Goal: Information Seeking & Learning: Compare options

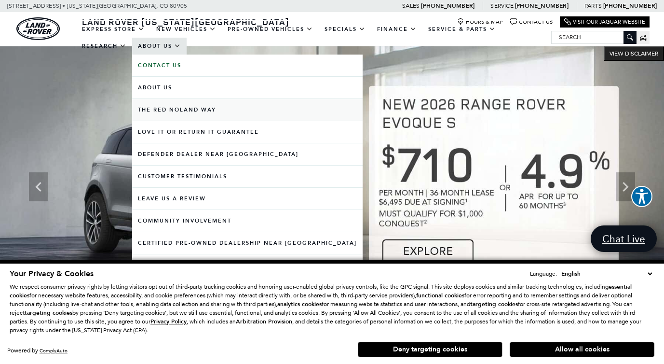
scroll to position [3, 0]
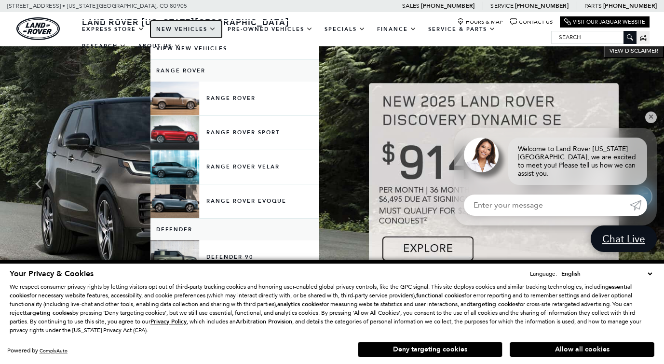
click at [177, 30] on link "New Vehicles" at bounding box center [186, 29] width 71 height 17
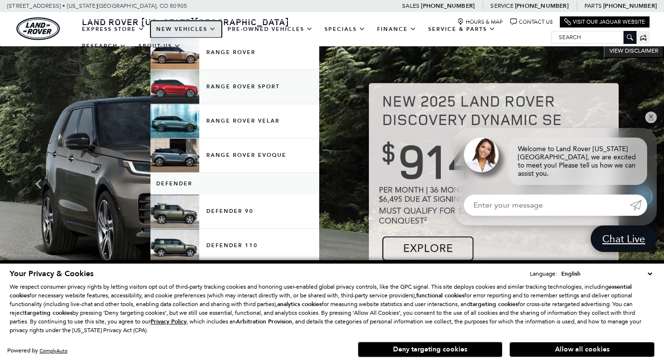
scroll to position [122, 0]
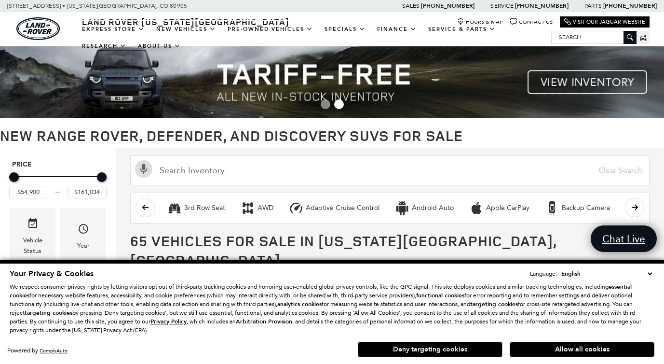
click at [458, 349] on button "Deny targeting cookies" at bounding box center [430, 349] width 145 height 15
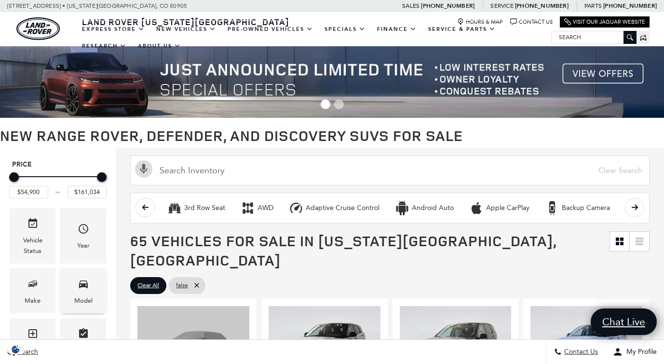
click at [80, 298] on div "Model" at bounding box center [83, 300] width 18 height 11
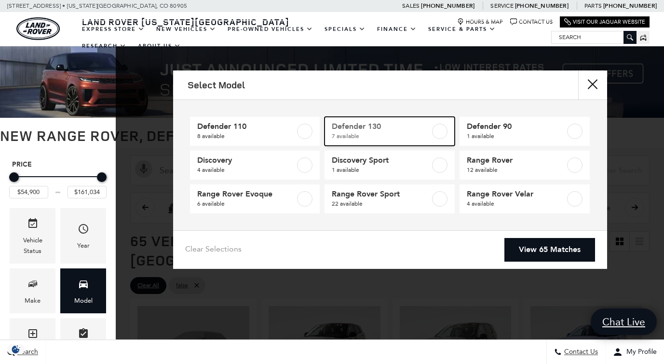
click at [394, 134] on span "7 available" at bounding box center [381, 136] width 98 height 10
type input "$84,879"
type input "$134,749"
checkbox input "true"
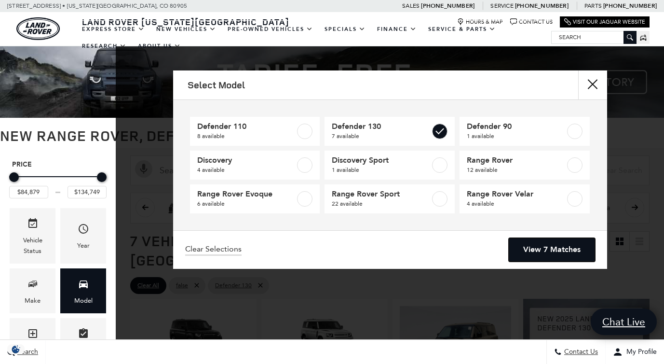
click at [551, 250] on link "View 7 Matches" at bounding box center [552, 250] width 86 height 24
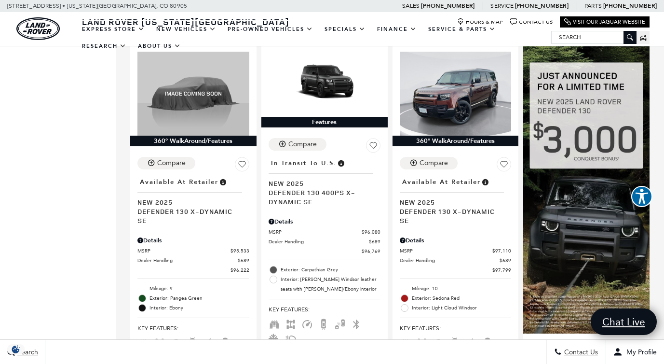
scroll to position [635, 0]
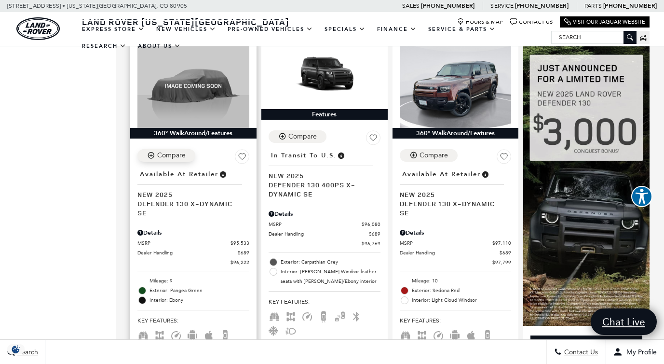
click at [181, 151] on div "Compare" at bounding box center [171, 155] width 28 height 9
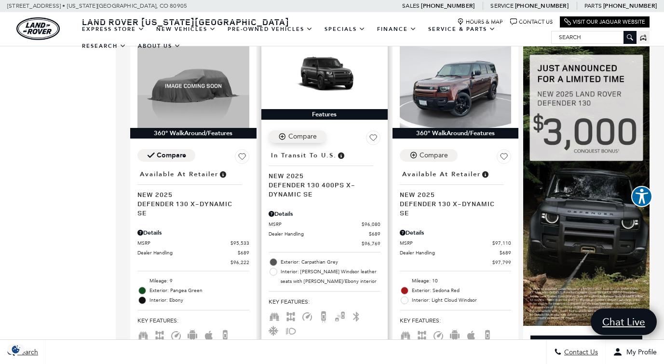
click at [284, 132] on icon "Compare Vehicle" at bounding box center [282, 136] width 8 height 8
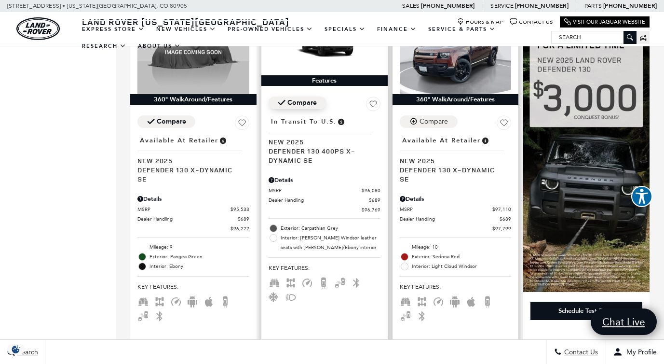
scroll to position [668, 0]
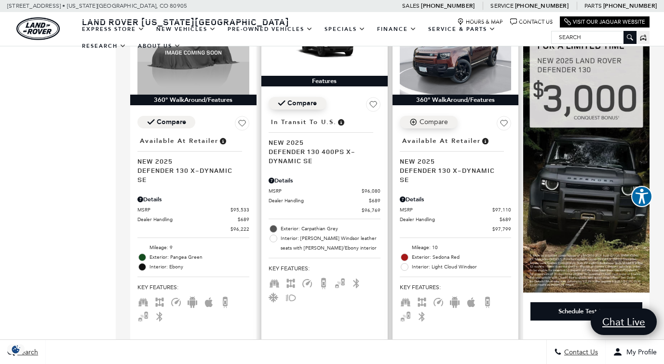
click at [437, 118] on div "Compare" at bounding box center [434, 122] width 28 height 9
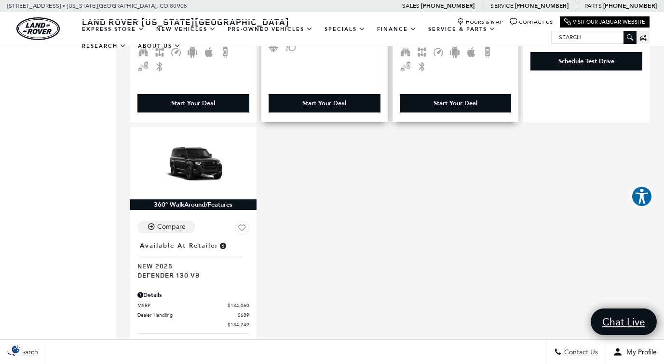
scroll to position [920, 0]
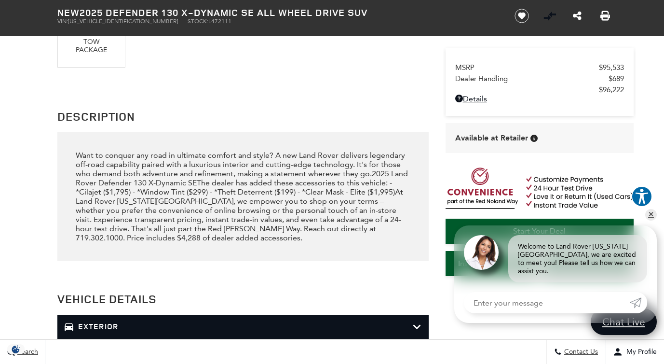
scroll to position [1196, 0]
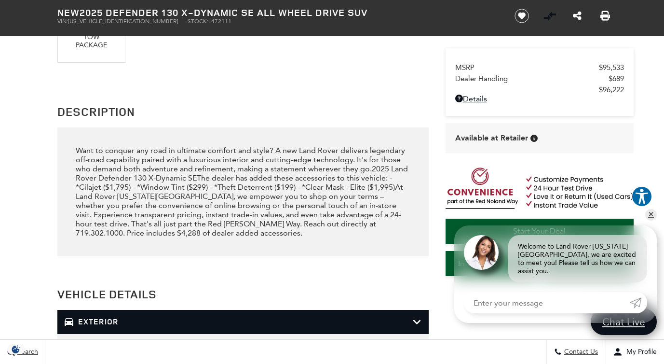
click at [93, 183] on div "Want to conquer any road in ultimate comfort and style? A new Land Rover delive…" at bounding box center [243, 192] width 334 height 92
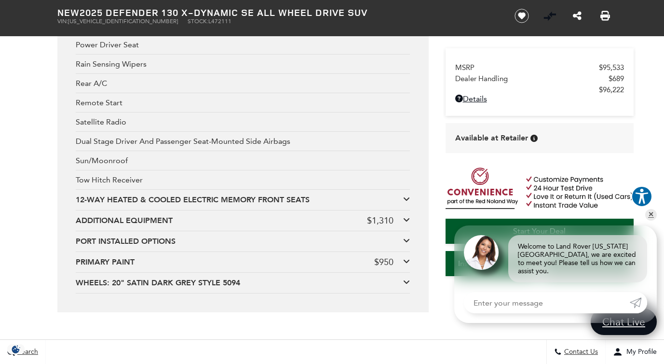
scroll to position [2324, 0]
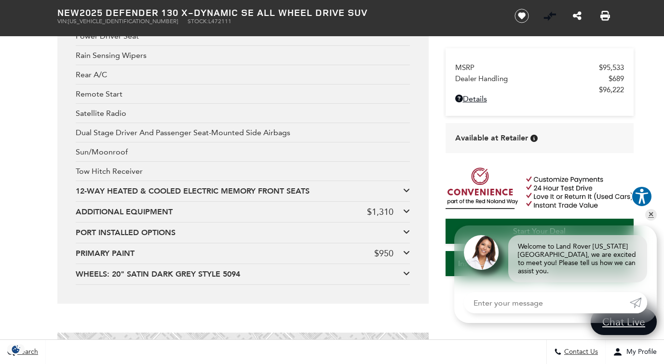
click at [407, 208] on icon at bounding box center [406, 211] width 7 height 8
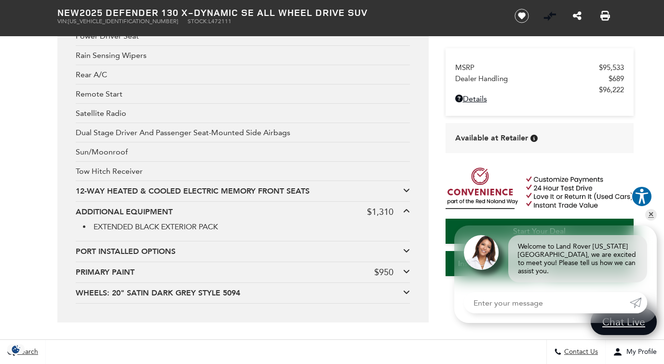
click at [407, 208] on icon at bounding box center [406, 211] width 7 height 8
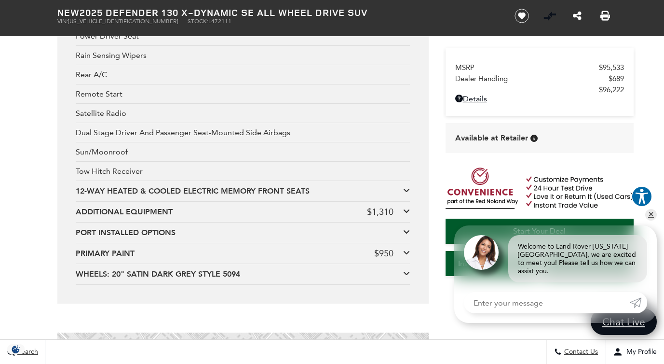
click at [407, 249] on icon at bounding box center [406, 253] width 7 height 8
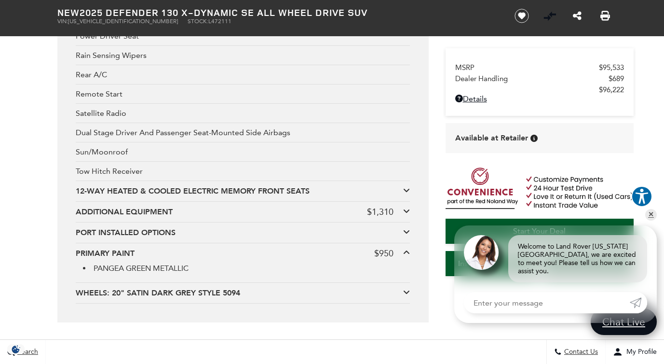
click at [407, 249] on icon at bounding box center [406, 253] width 7 height 8
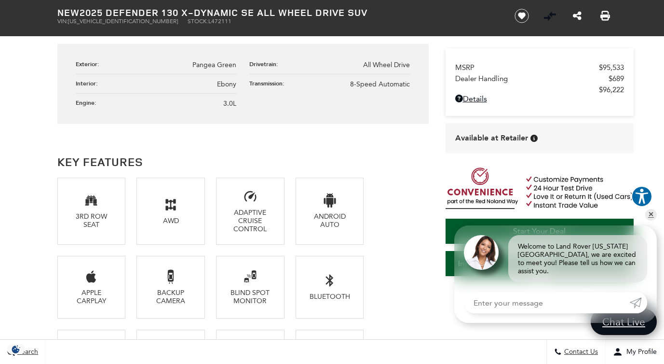
scroll to position [0, 0]
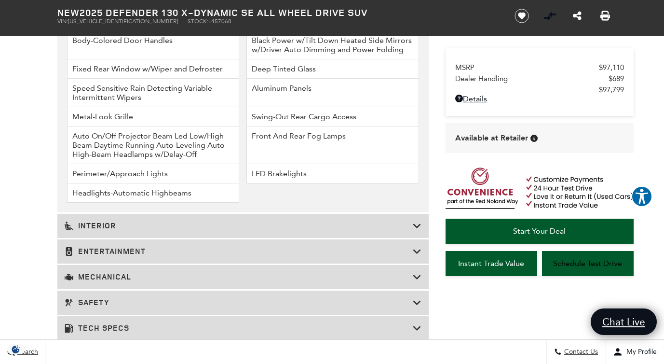
scroll to position [1525, 0]
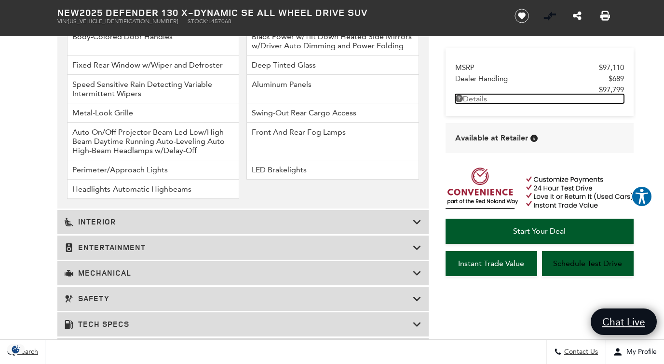
click at [482, 100] on link "Details New 2025 Defender 130 X-Dynamic SE All Wheel Drive SUV" at bounding box center [540, 98] width 169 height 9
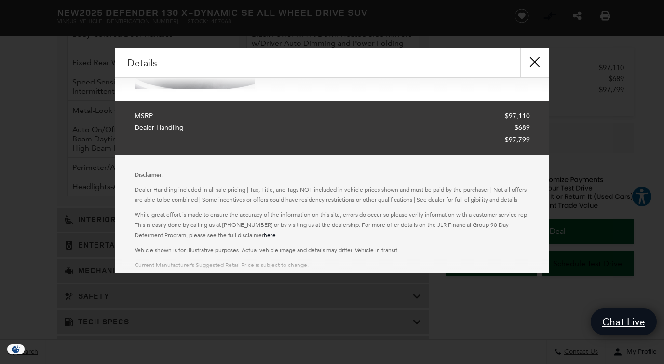
scroll to position [109, 0]
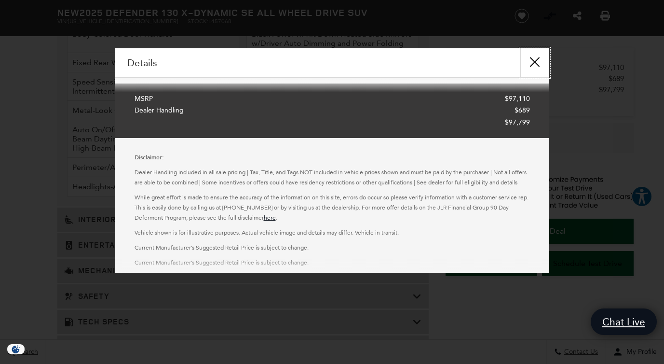
click at [539, 62] on button "close" at bounding box center [535, 62] width 29 height 29
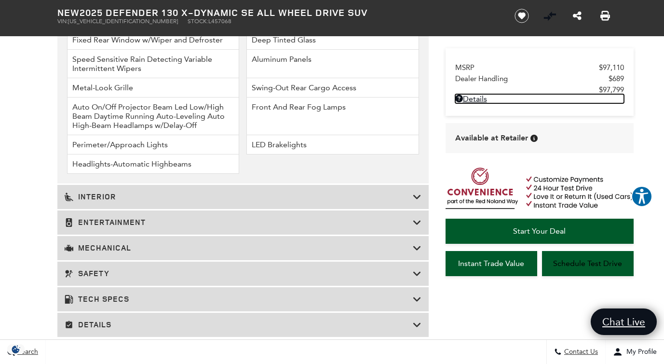
scroll to position [1555, 0]
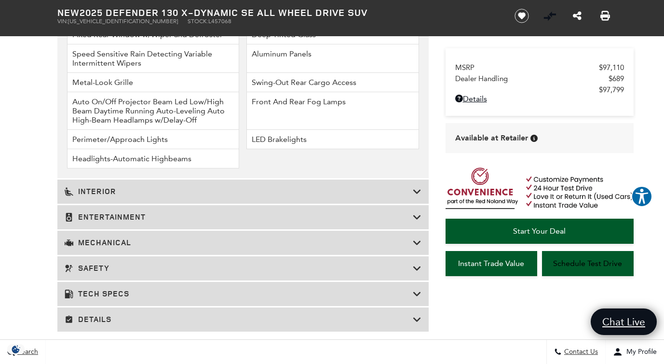
click at [285, 188] on h3 "Interior" at bounding box center [239, 192] width 348 height 10
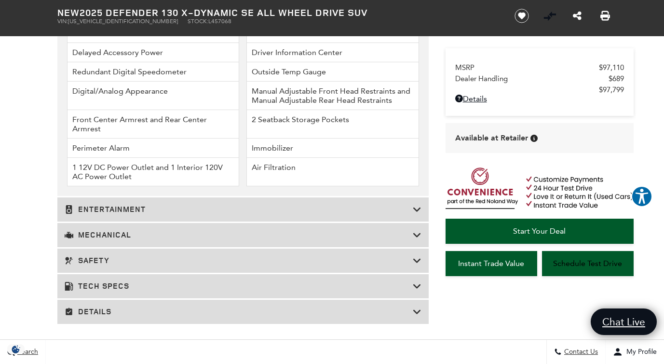
scroll to position [1851, 0]
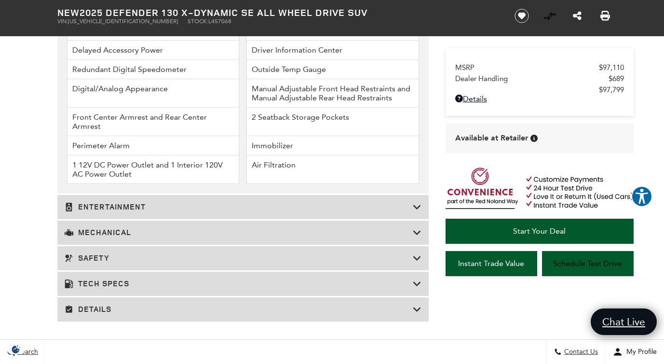
click at [290, 202] on h3 "Entertainment" at bounding box center [239, 207] width 348 height 10
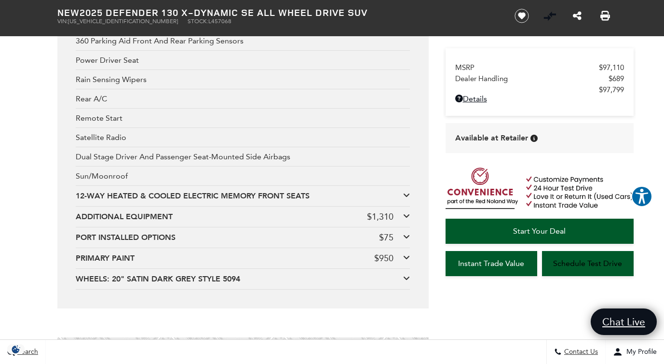
scroll to position [2065, 0]
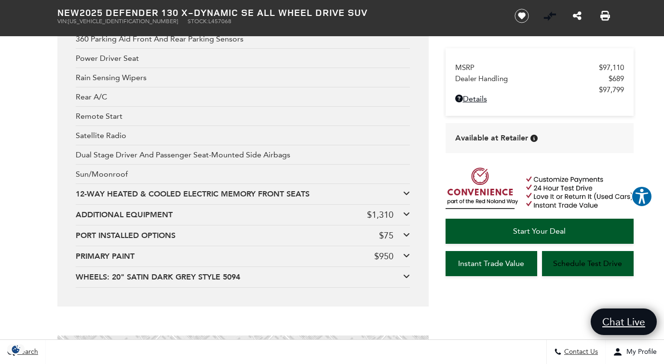
click at [403, 211] on div "ADDITIONAL EQUIPMENT $1,310" at bounding box center [243, 214] width 334 height 11
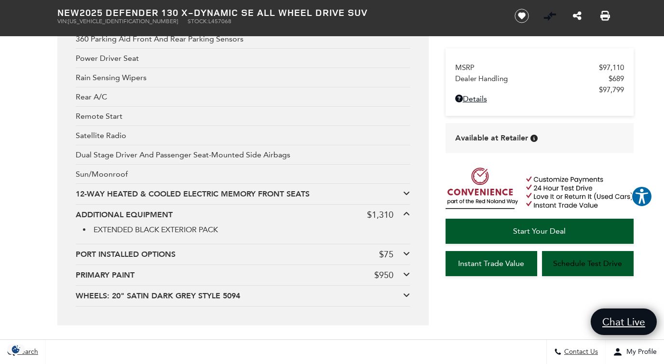
click at [403, 211] on div "ADDITIONAL EQUIPMENT $1,310" at bounding box center [243, 214] width 334 height 11
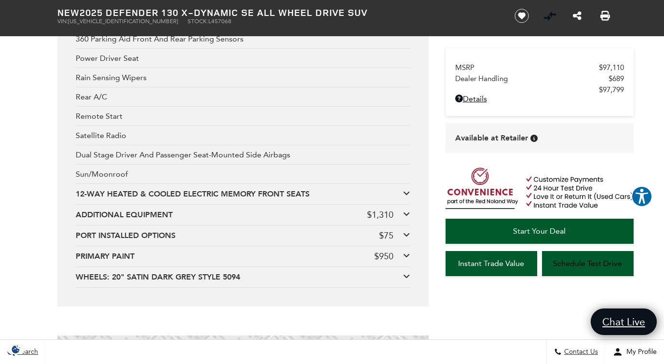
click at [405, 253] on icon at bounding box center [406, 255] width 7 height 8
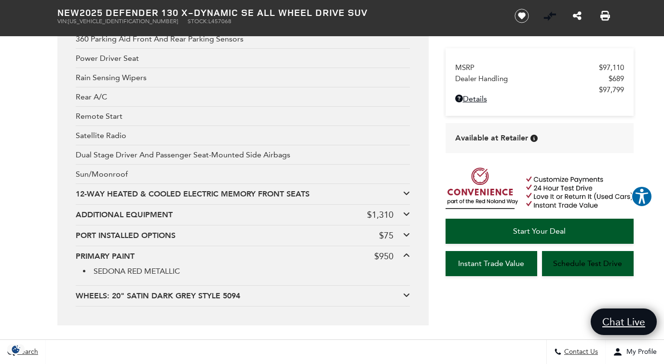
click at [405, 253] on icon at bounding box center [406, 255] width 7 height 8
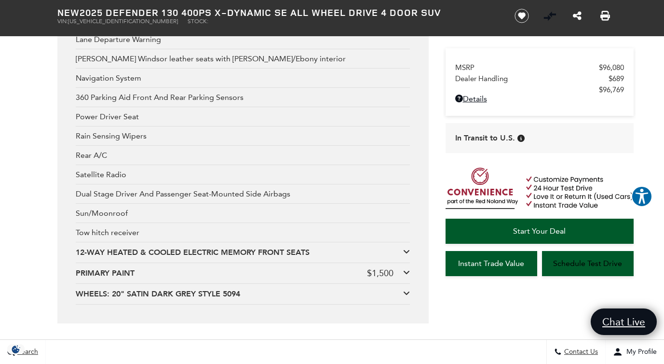
scroll to position [2059, 0]
click at [408, 268] on icon at bounding box center [406, 271] width 7 height 8
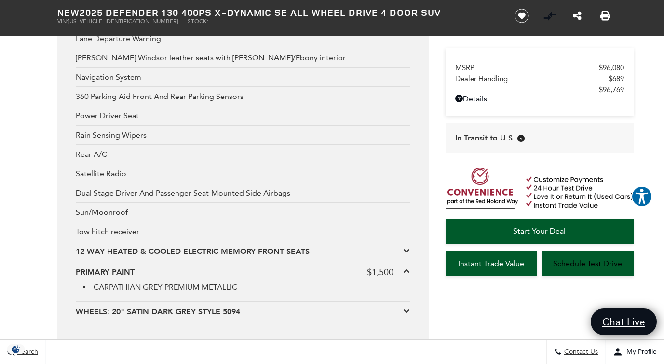
click at [408, 268] on icon at bounding box center [406, 271] width 7 height 8
